Goal: Task Accomplishment & Management: Use online tool/utility

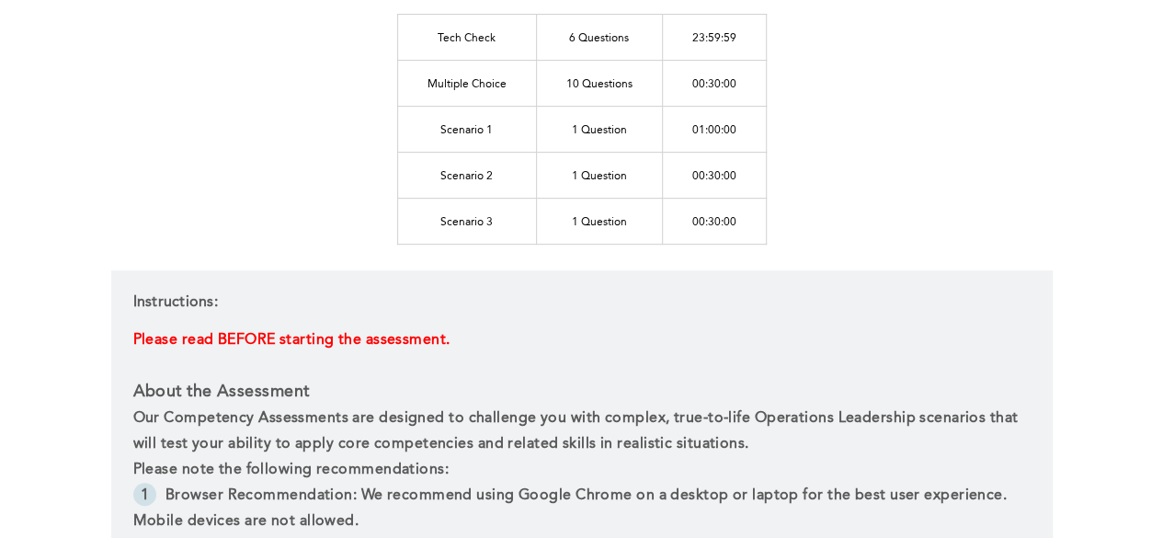
scroll to position [326, 0]
click at [509, 80] on td "Multiple Choice" at bounding box center [466, 84] width 139 height 46
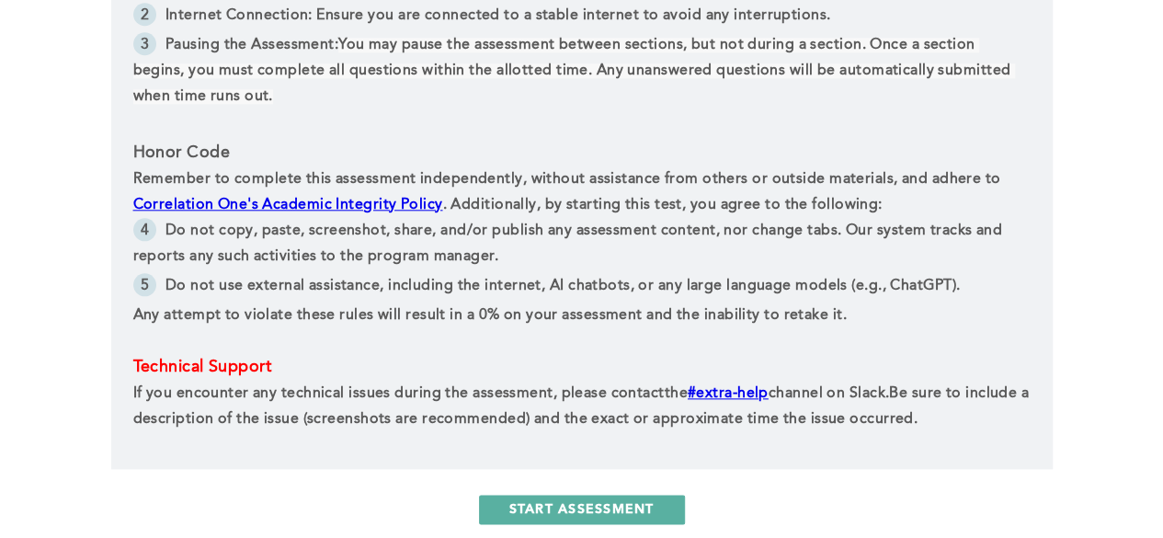
scroll to position [863, 0]
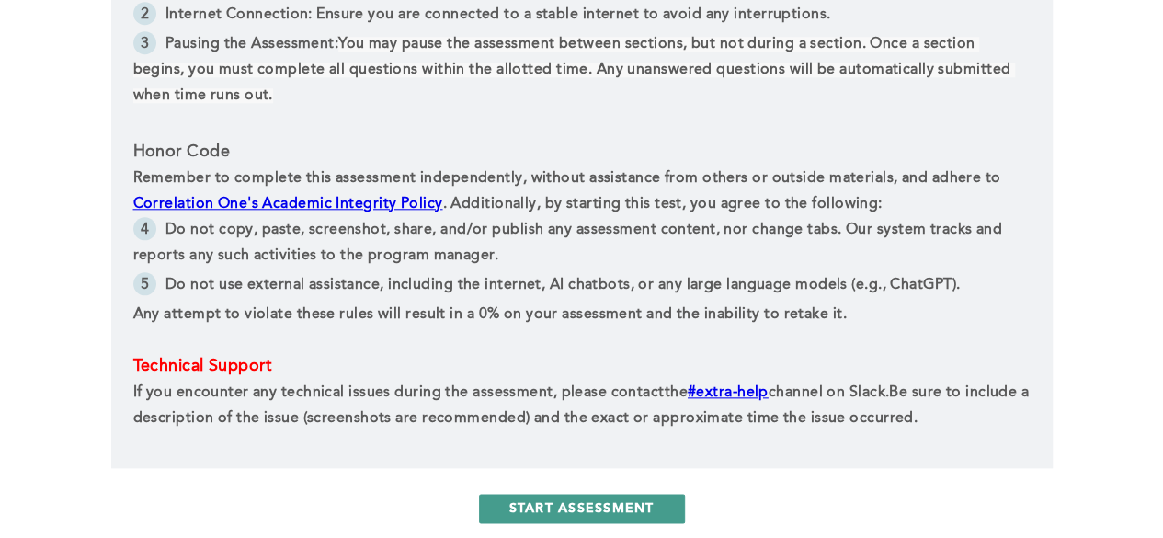
click at [529, 509] on button "START ASSESSMENT" at bounding box center [582, 508] width 206 height 29
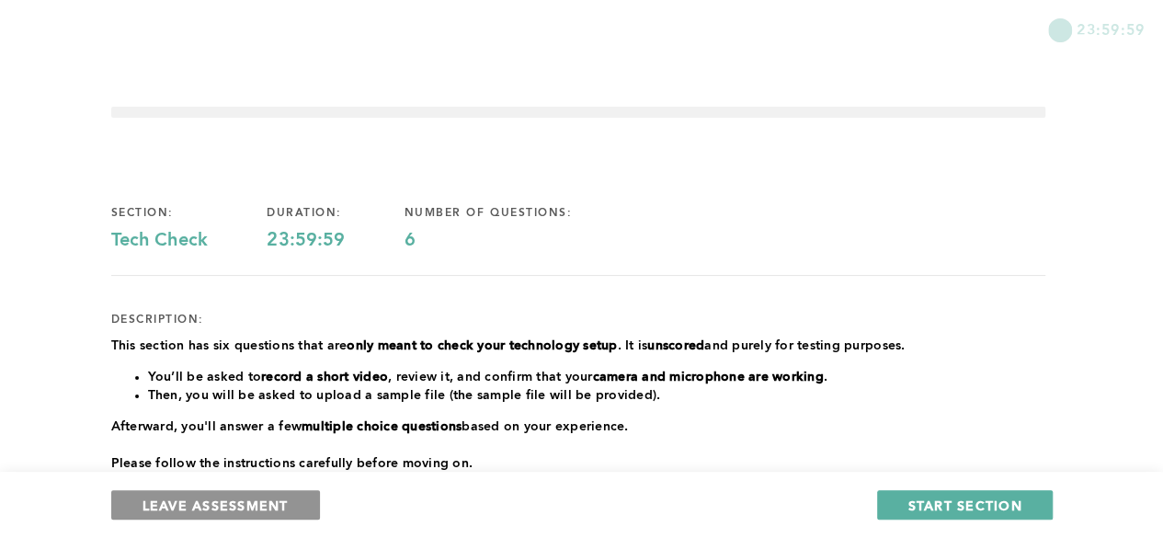
click at [152, 518] on button "LEAVE ASSESSMENT" at bounding box center [215, 504] width 209 height 29
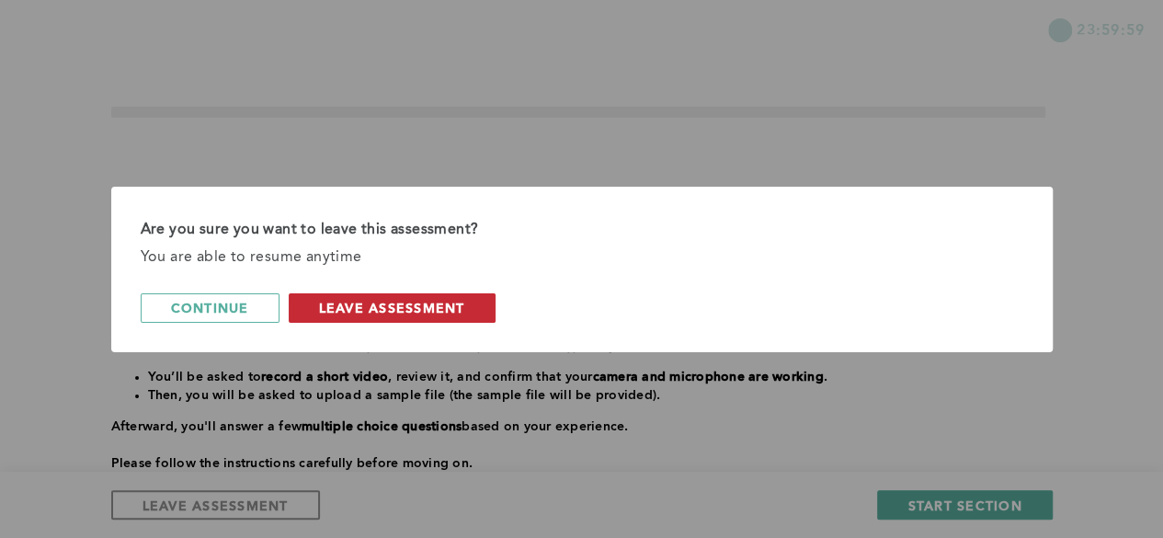
click at [335, 303] on span "leave assessment" at bounding box center [392, 307] width 146 height 17
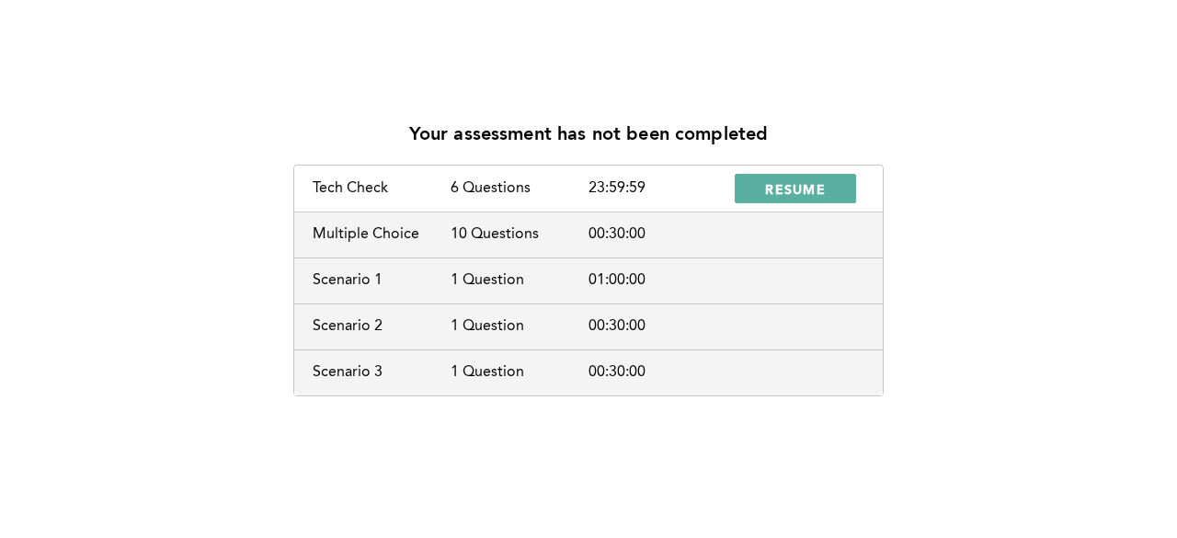
click at [508, 234] on div "10 Questions" at bounding box center [520, 234] width 138 height 17
